Goal: Transaction & Acquisition: Subscribe to service/newsletter

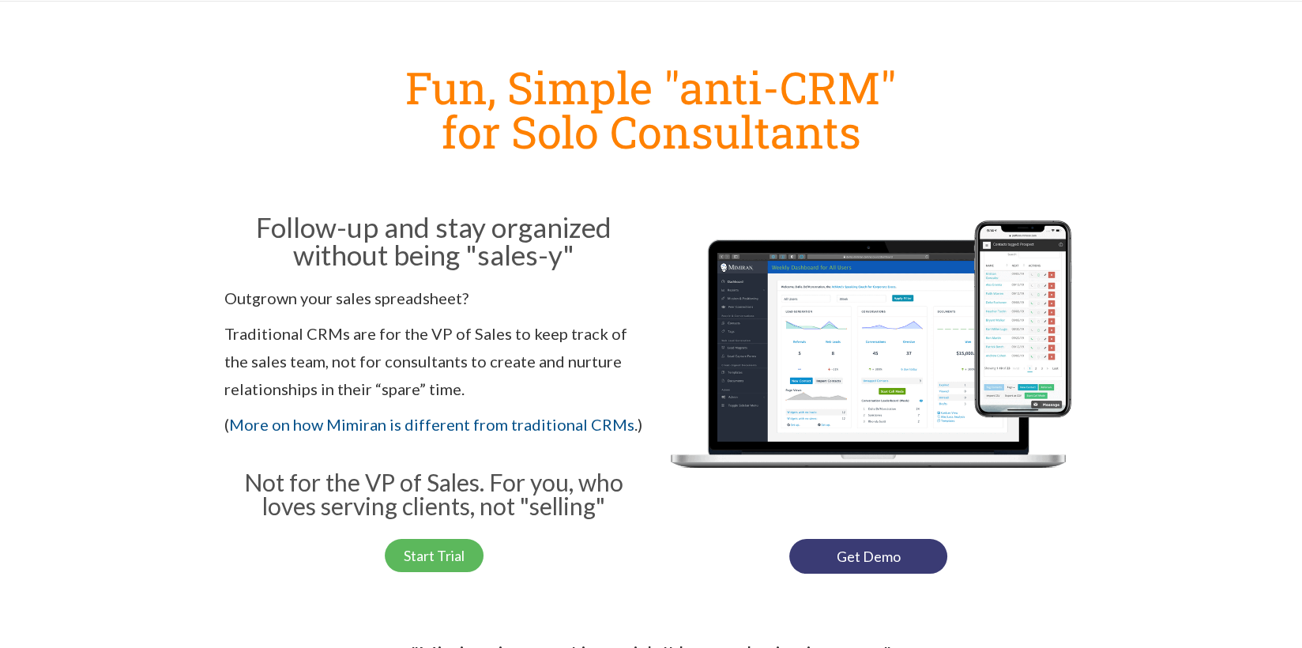
scroll to position [158, 0]
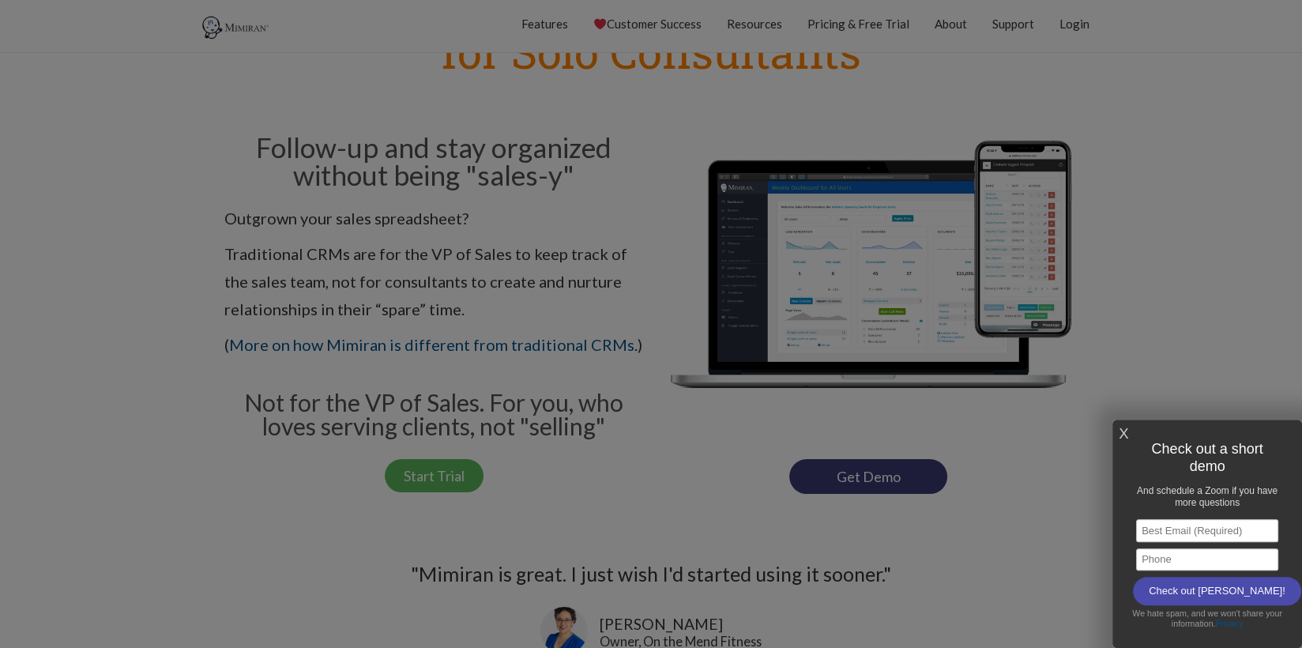
click at [65, 402] on div at bounding box center [651, 324] width 1302 height 648
click at [1117, 431] on div "X Check out a short demo And schedule a Zoom if you have more questions Email A…" at bounding box center [1208, 534] width 190 height 228
click at [1122, 430] on link "X" at bounding box center [1123, 434] width 9 height 26
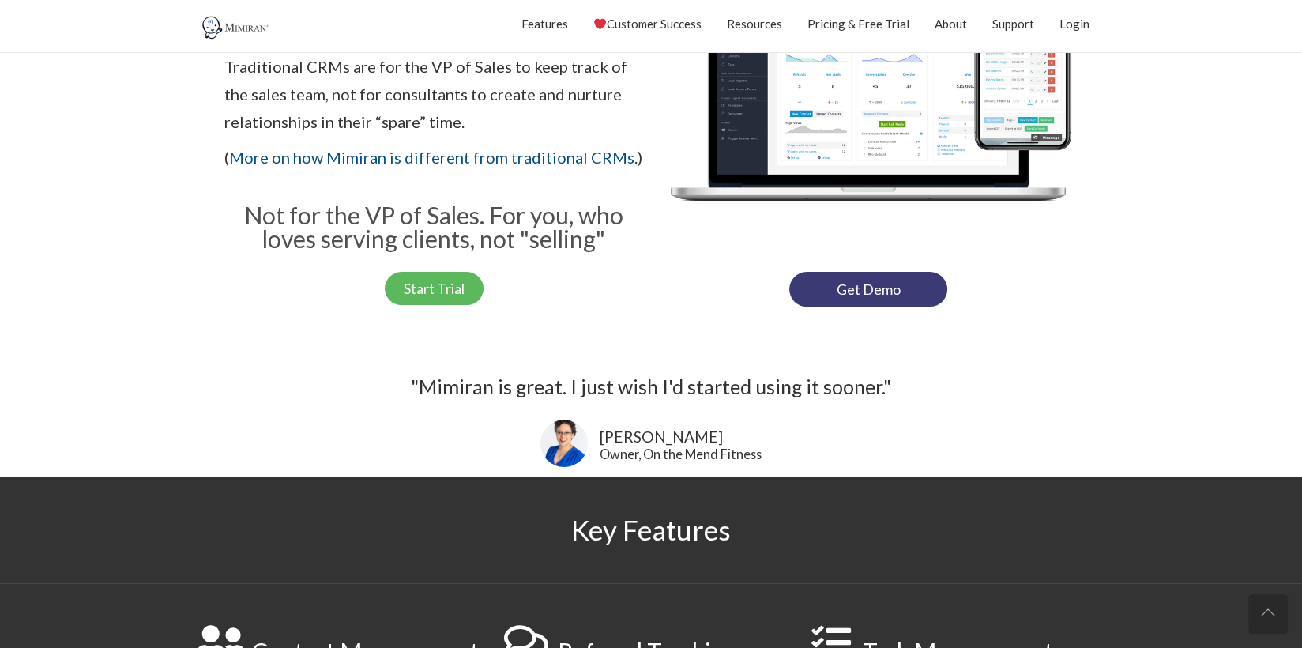
scroll to position [474, 0]
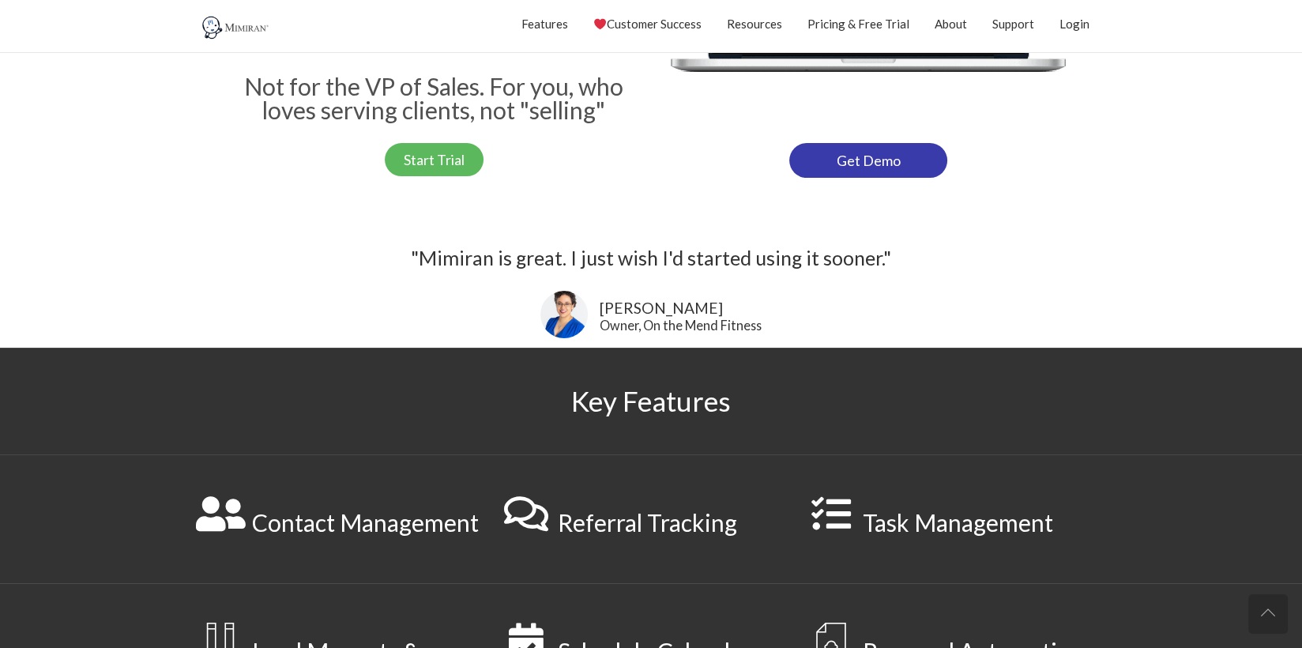
click at [876, 163] on link "Get Demo" at bounding box center [868, 160] width 158 height 35
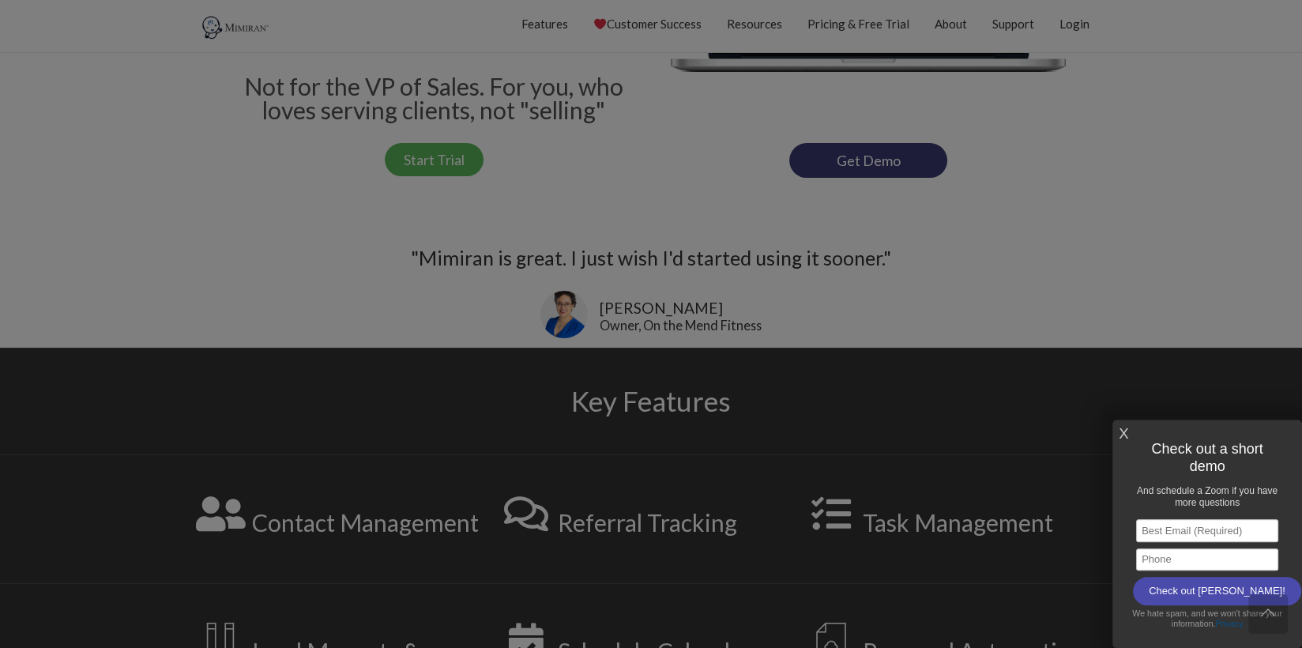
click at [1126, 431] on link "X" at bounding box center [1123, 434] width 9 height 26
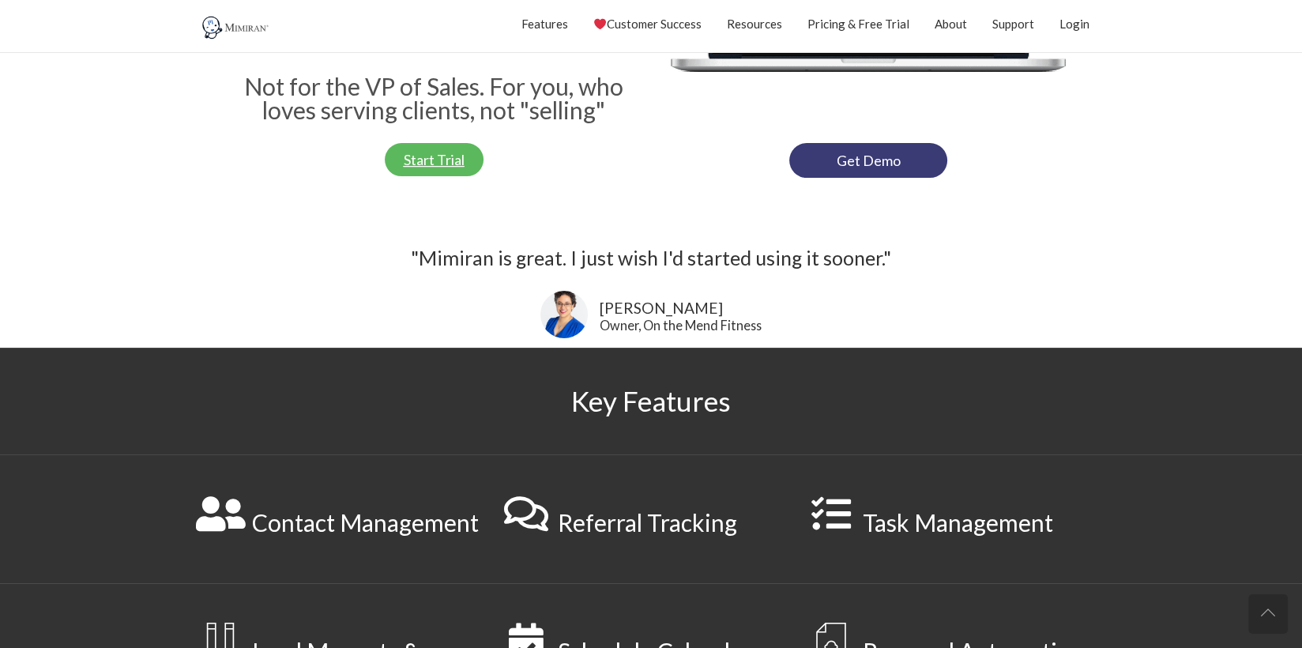
click at [435, 158] on span "Start Trial" at bounding box center [434, 160] width 61 height 14
